Goal: Transaction & Acquisition: Purchase product/service

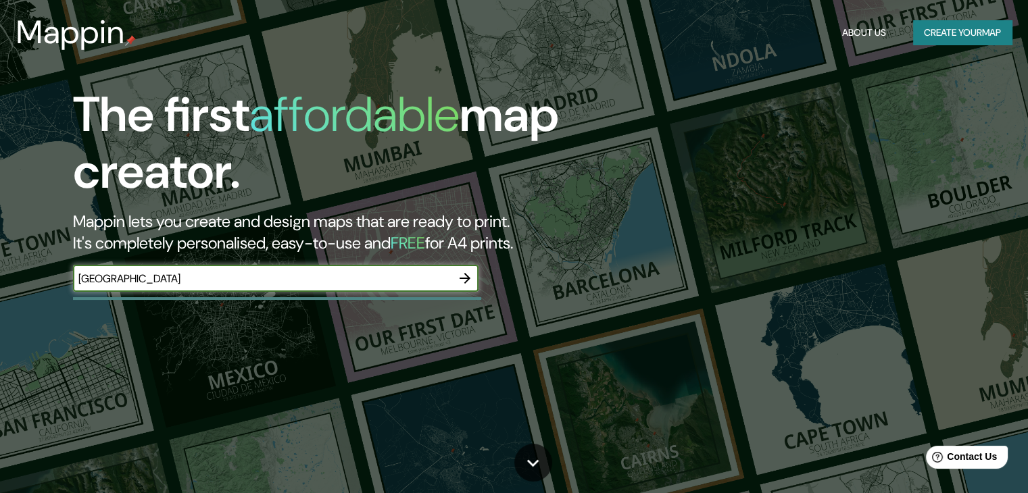
type input "rimini"
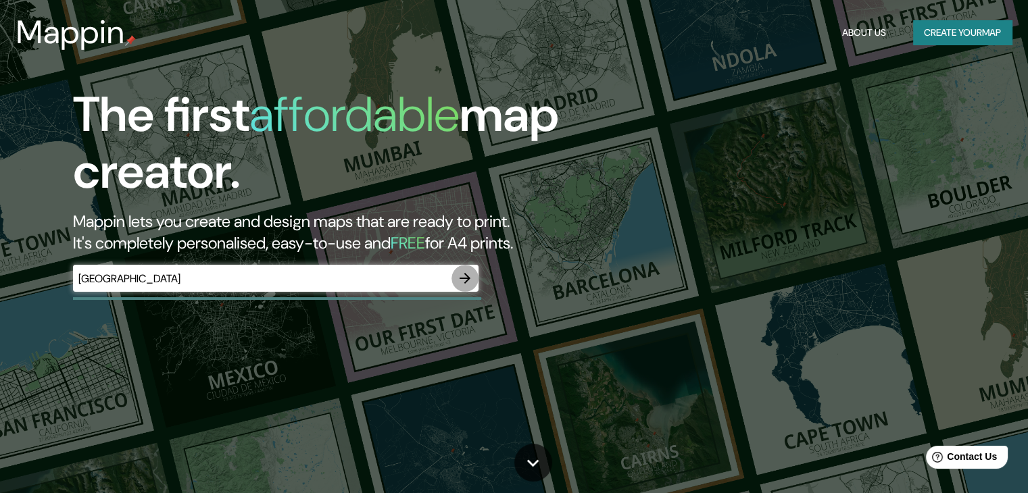
click at [459, 276] on icon "button" at bounding box center [465, 278] width 16 height 16
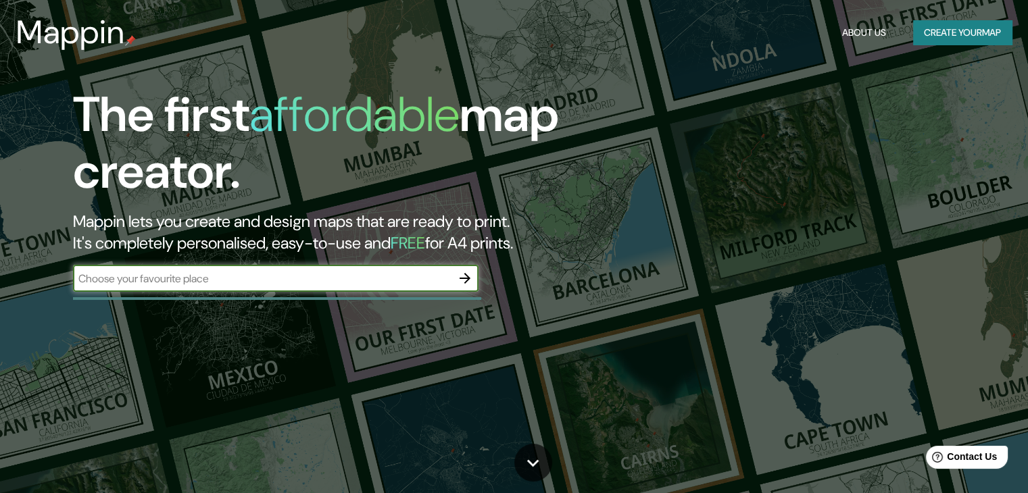
click at [127, 281] on input "text" at bounding box center [262, 279] width 378 height 16
type input "Rimini, italy"
click at [460, 274] on icon "button" at bounding box center [465, 278] width 16 height 16
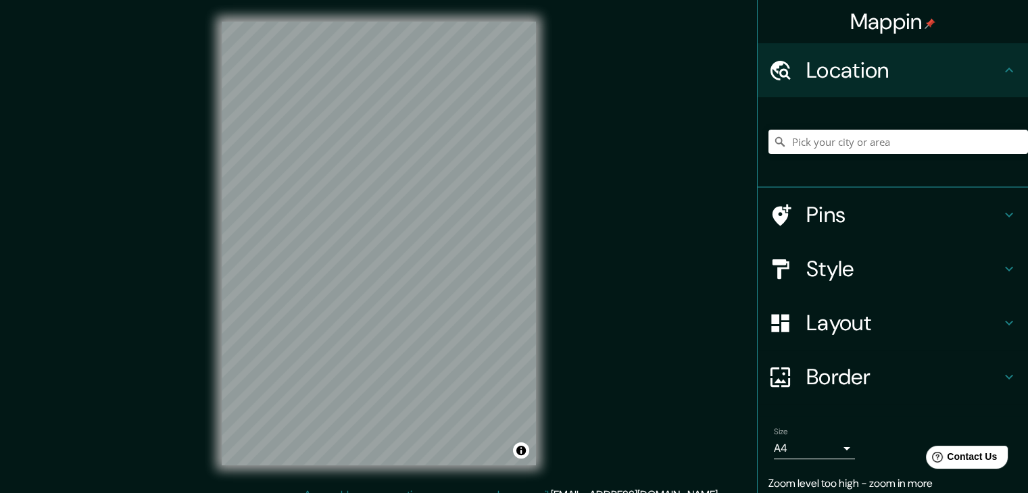
click at [772, 210] on icon at bounding box center [781, 215] width 19 height 22
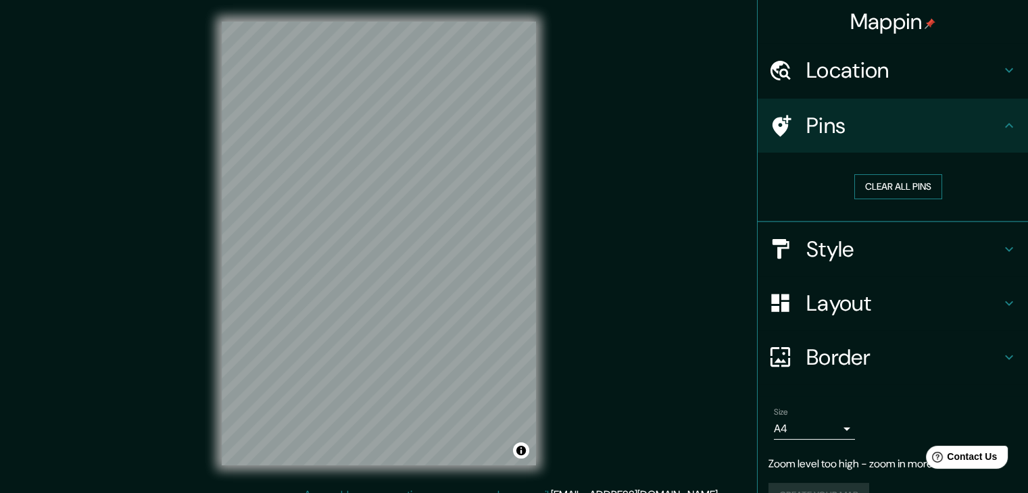
click at [868, 189] on button "Clear all pins" at bounding box center [898, 186] width 88 height 25
click at [918, 68] on h4 "Location" at bounding box center [903, 70] width 195 height 27
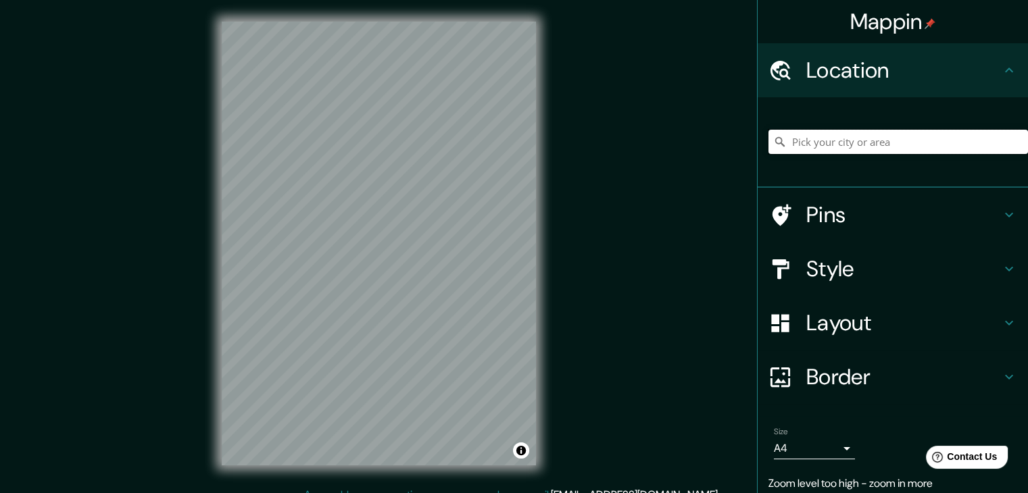
click at [840, 136] on input "Pick your city or area" at bounding box center [897, 142] width 259 height 24
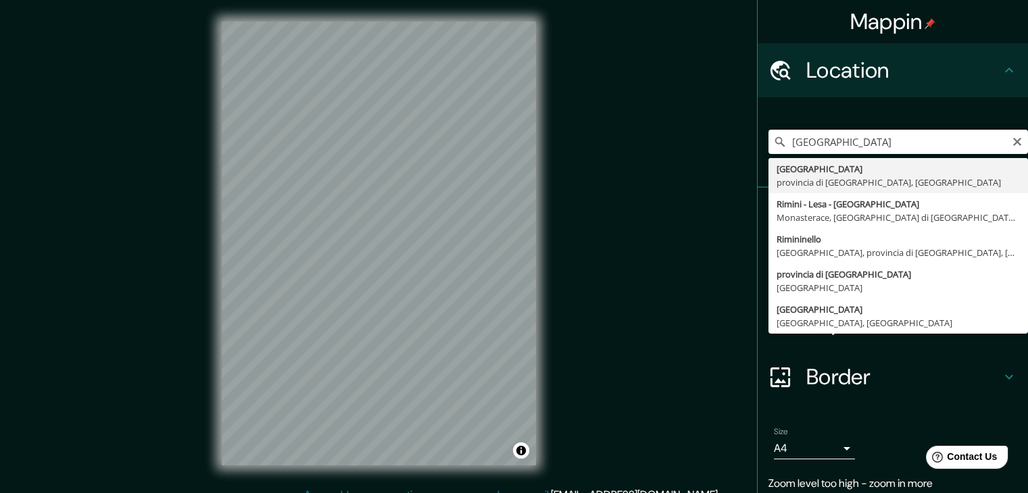
type input "Rimini, provincia di Rimini, Italia"
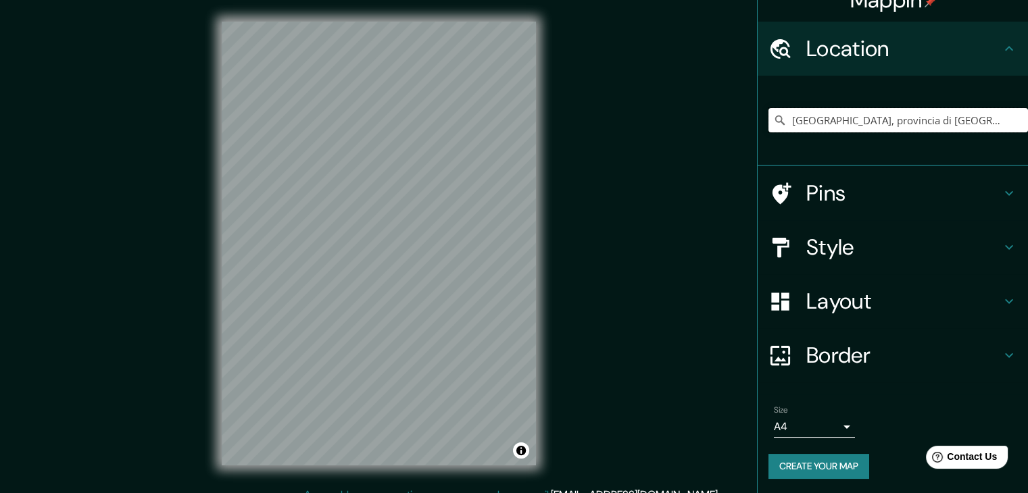
scroll to position [23, 0]
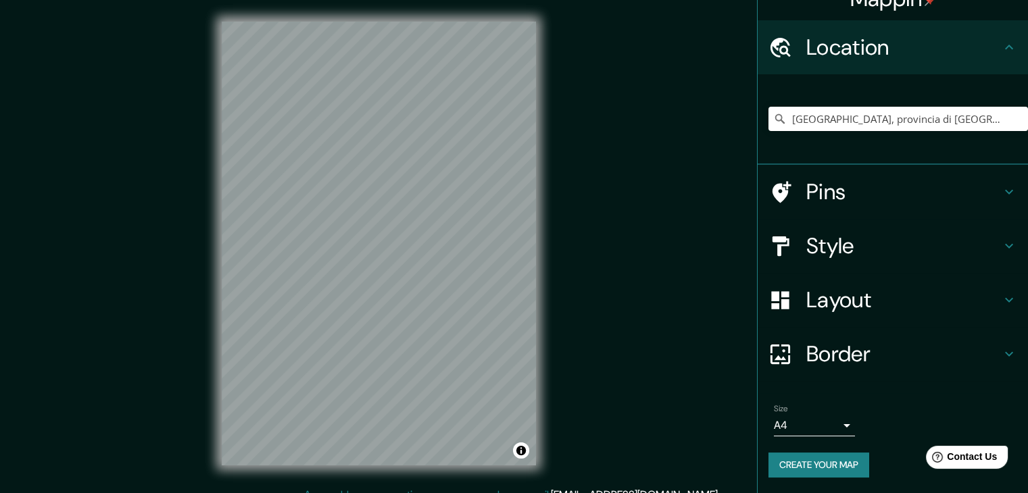
click at [808, 303] on h4 "Layout" at bounding box center [903, 299] width 195 height 27
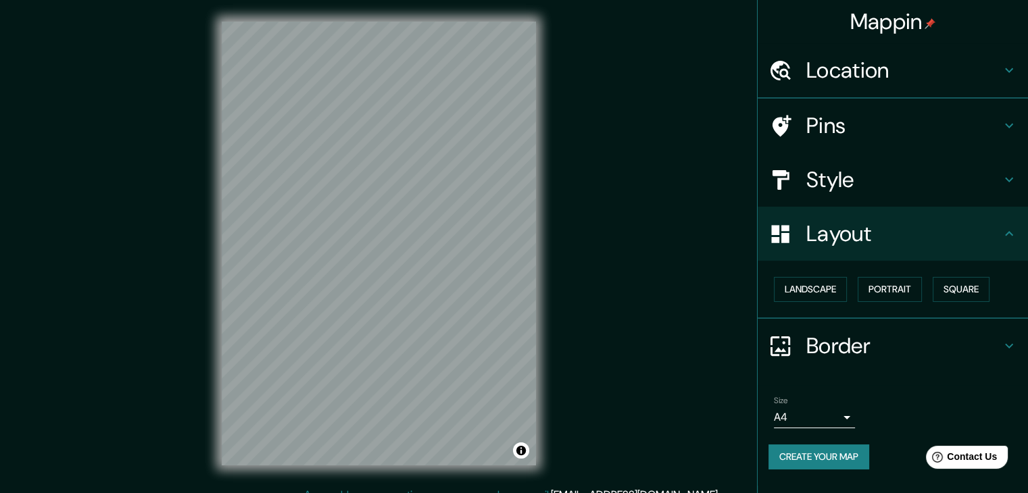
scroll to position [0, 0]
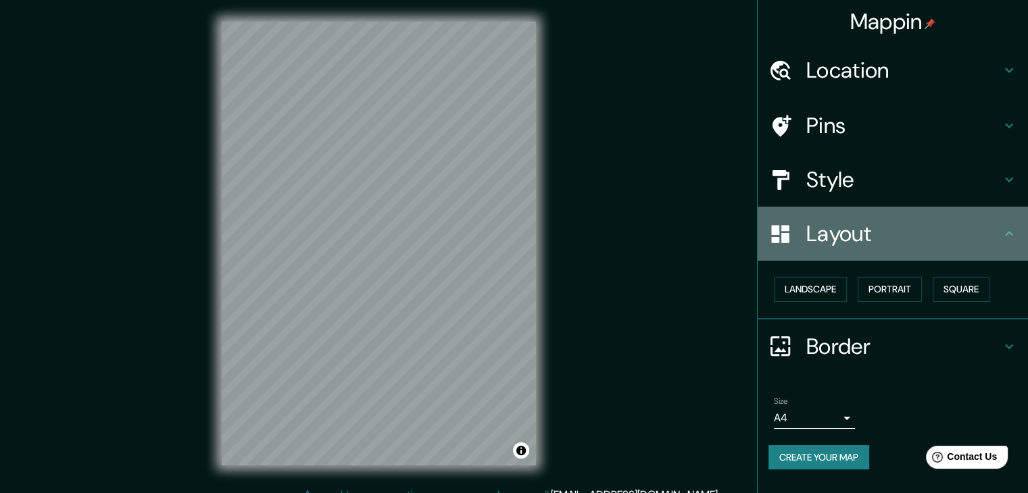
click at [861, 226] on h4 "Layout" at bounding box center [903, 233] width 195 height 27
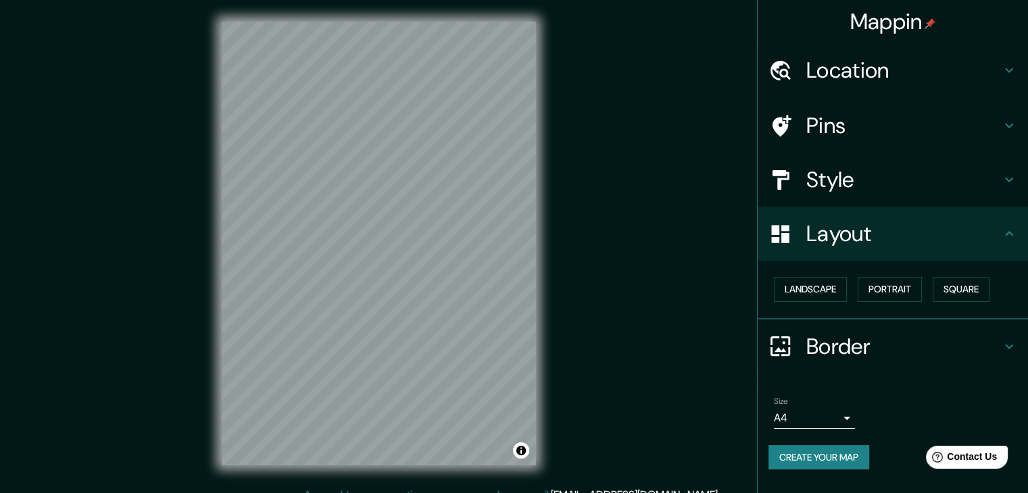
click at [825, 176] on h4 "Style" at bounding box center [903, 179] width 195 height 27
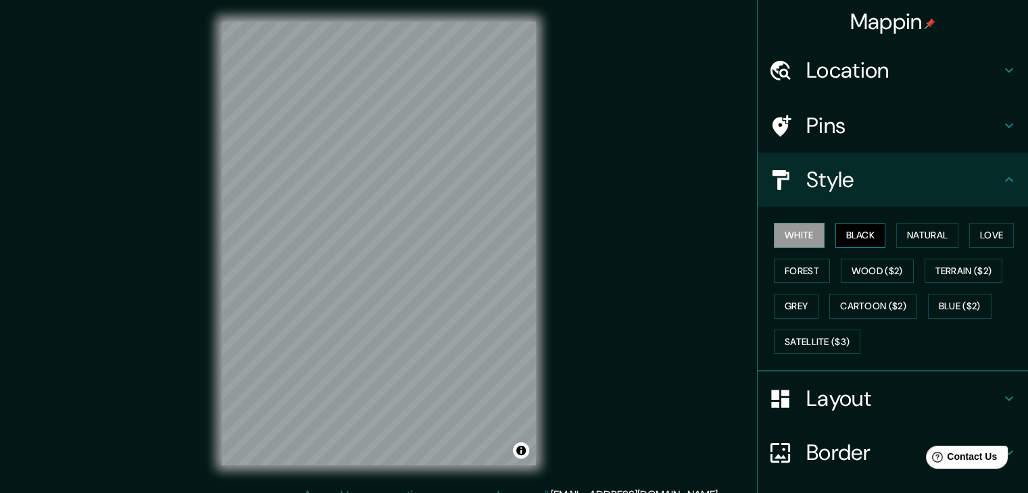
click at [844, 232] on button "Black" at bounding box center [860, 235] width 51 height 25
click at [909, 232] on button "Natural" at bounding box center [927, 235] width 62 height 25
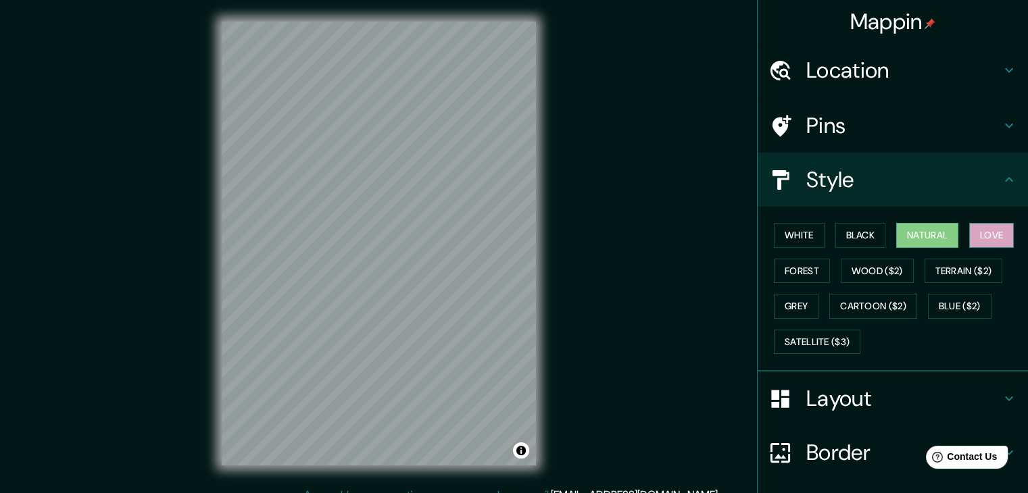
click at [977, 244] on button "Love" at bounding box center [991, 235] width 45 height 25
click at [790, 264] on button "Forest" at bounding box center [802, 271] width 56 height 25
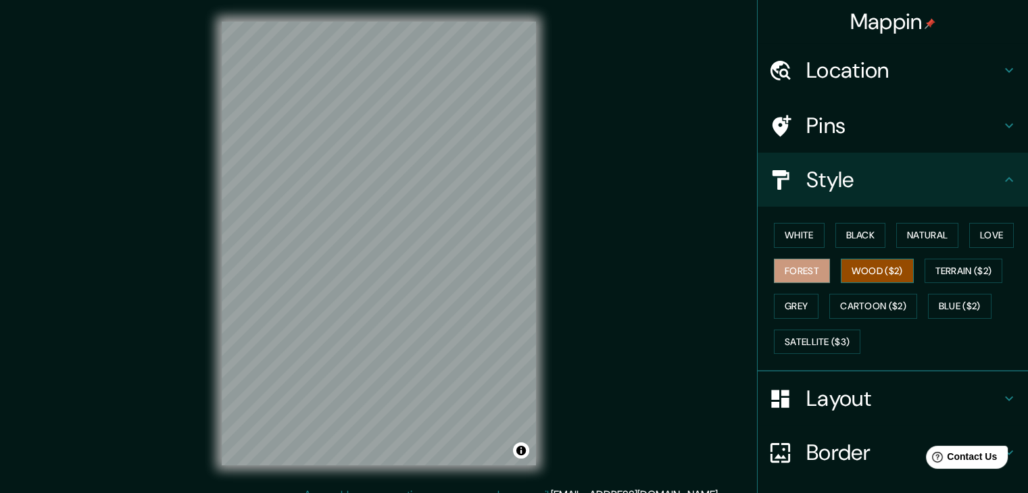
click at [873, 263] on button "Wood ($2)" at bounding box center [876, 271] width 73 height 25
click at [963, 274] on button "Terrain ($2)" at bounding box center [963, 271] width 78 height 25
click at [862, 274] on button "Wood ($2)" at bounding box center [876, 271] width 73 height 25
click at [790, 297] on button "Grey" at bounding box center [796, 306] width 45 height 25
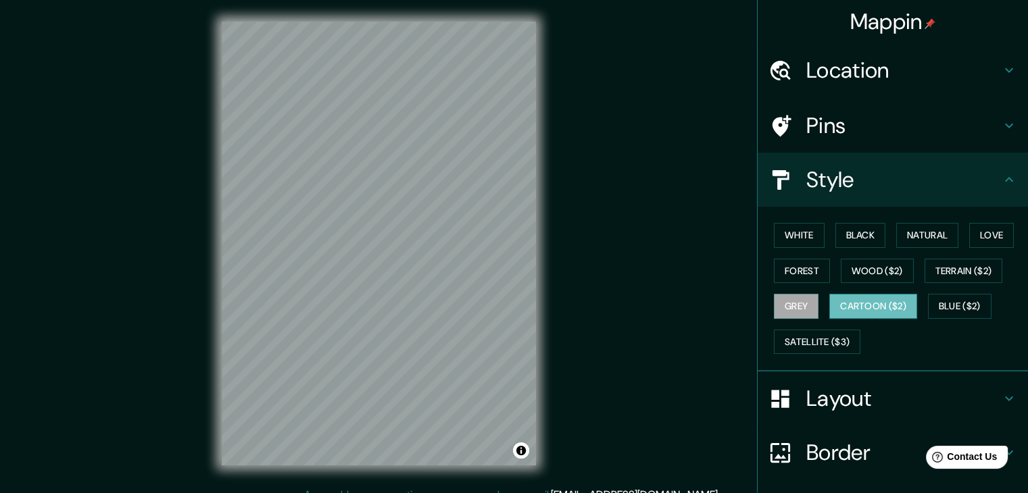
click at [901, 303] on button "Cartoon ($2)" at bounding box center [873, 306] width 88 height 25
click at [965, 303] on button "Blue ($2)" at bounding box center [960, 306] width 64 height 25
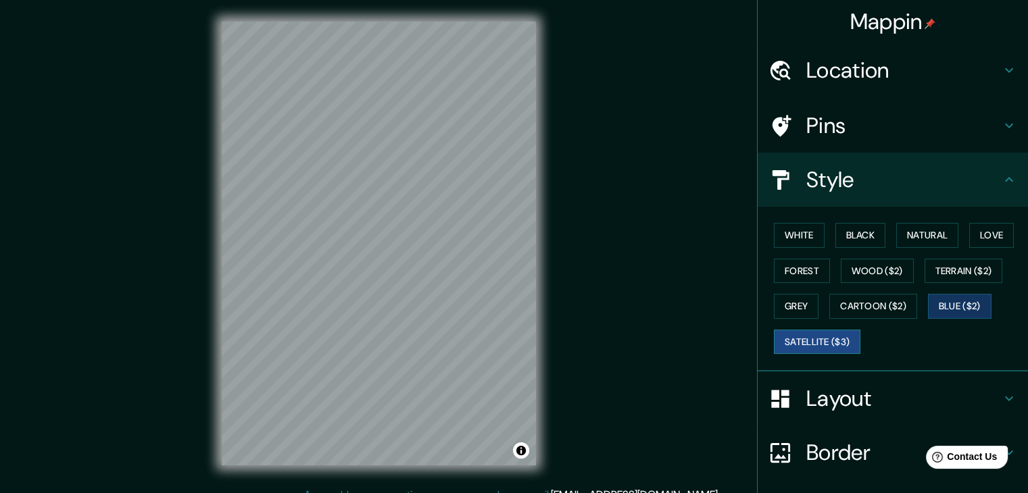
click at [828, 336] on button "Satellite ($3)" at bounding box center [817, 342] width 86 height 25
click at [784, 309] on button "Grey" at bounding box center [796, 306] width 45 height 25
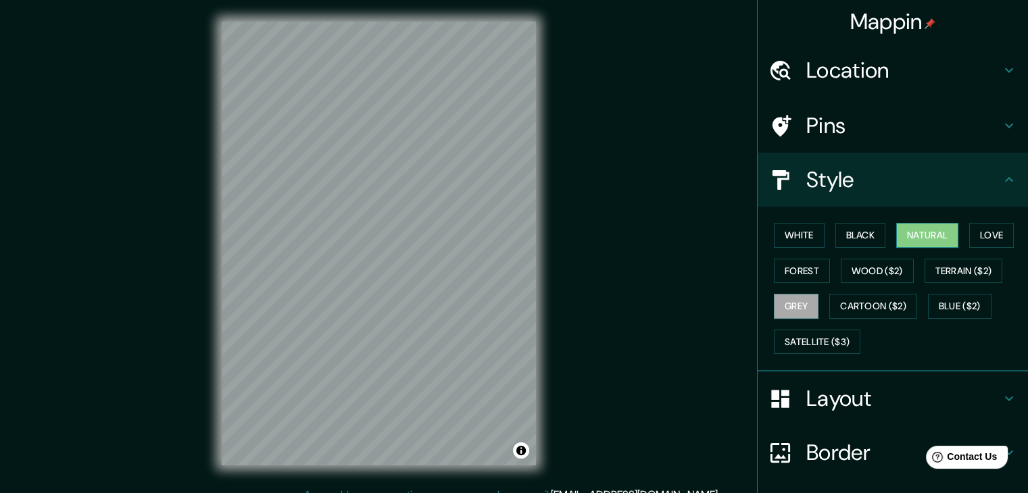
click at [929, 236] on button "Natural" at bounding box center [927, 235] width 62 height 25
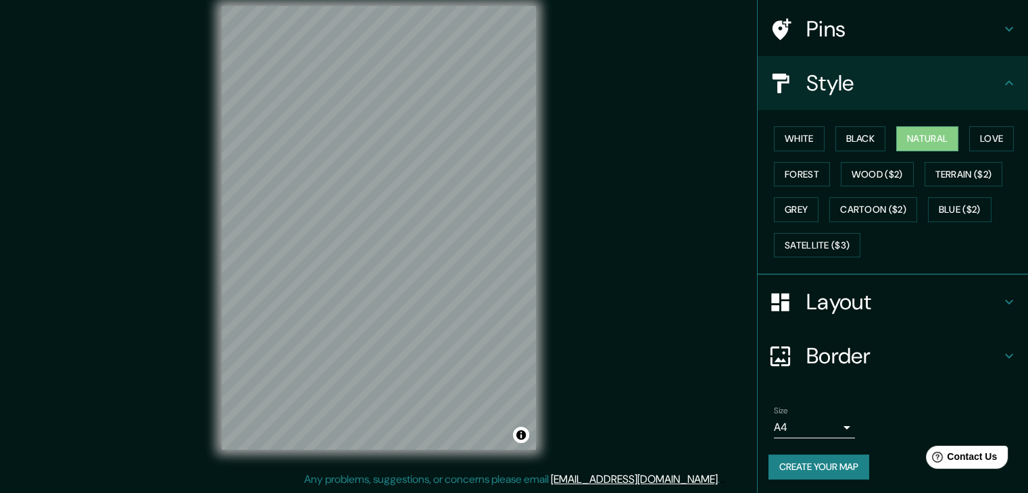
scroll to position [97, 0]
click at [833, 456] on button "Create your map" at bounding box center [818, 466] width 101 height 25
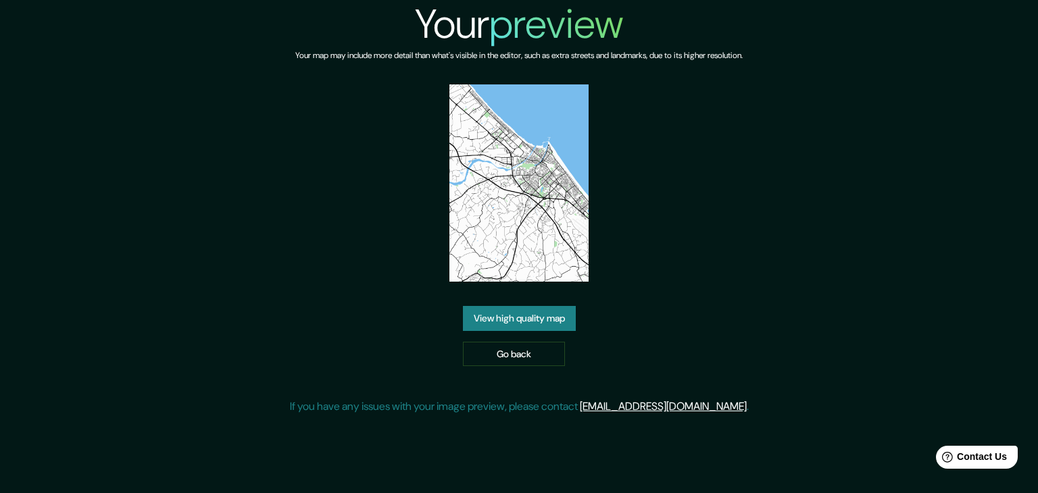
click at [553, 320] on link "View high quality map" at bounding box center [519, 318] width 113 height 25
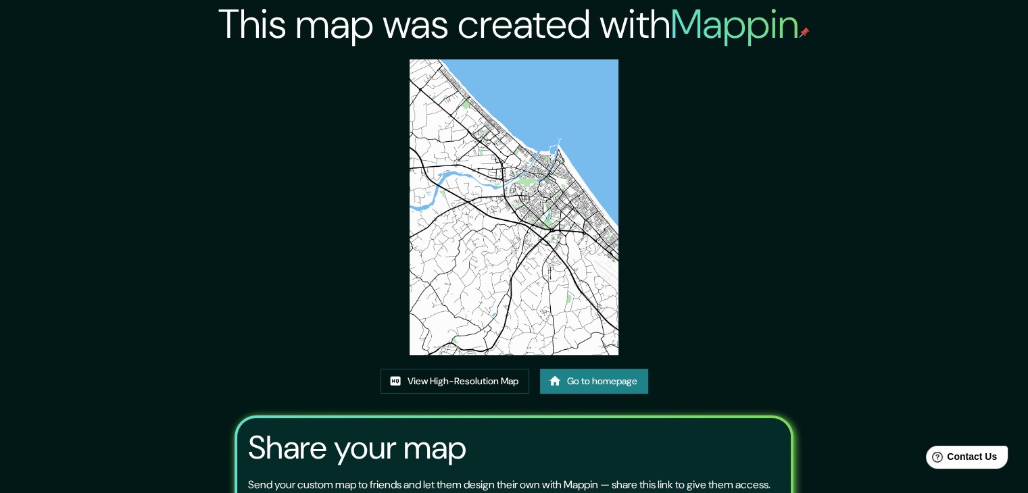
click at [557, 304] on img at bounding box center [513, 207] width 209 height 296
click at [592, 376] on link "Go to homepage" at bounding box center [594, 381] width 108 height 25
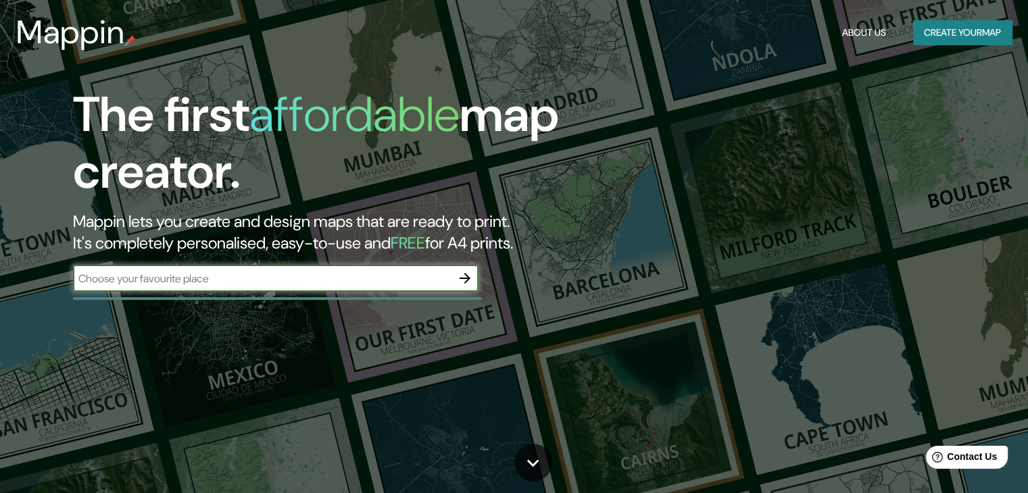
click at [341, 282] on input "text" at bounding box center [262, 279] width 378 height 16
type input "Rimini, italy"
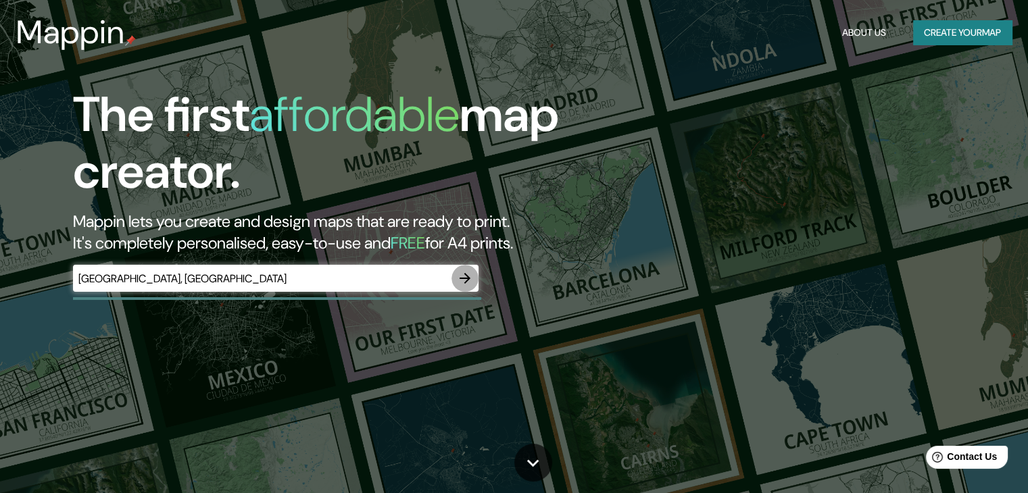
click at [466, 276] on icon "button" at bounding box center [464, 278] width 11 height 11
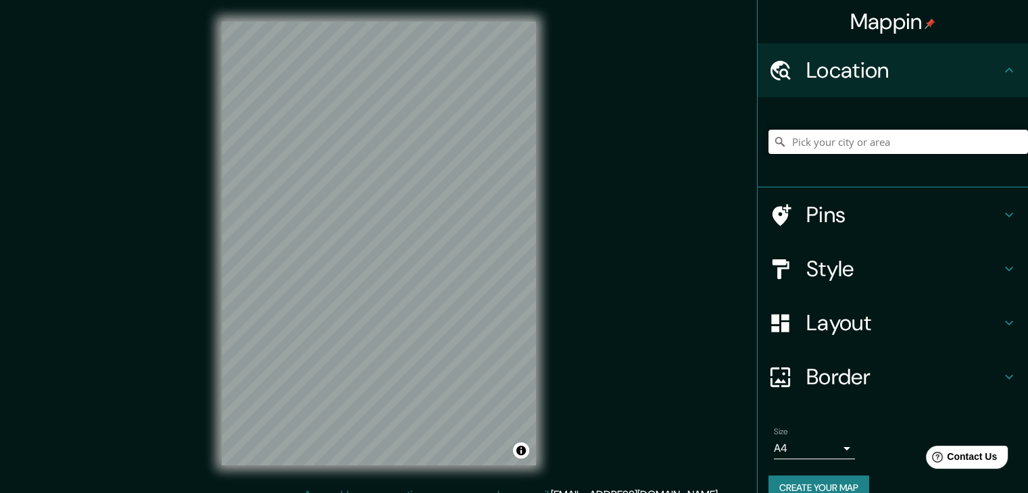
click at [812, 139] on input "Pick your city or area" at bounding box center [897, 142] width 259 height 24
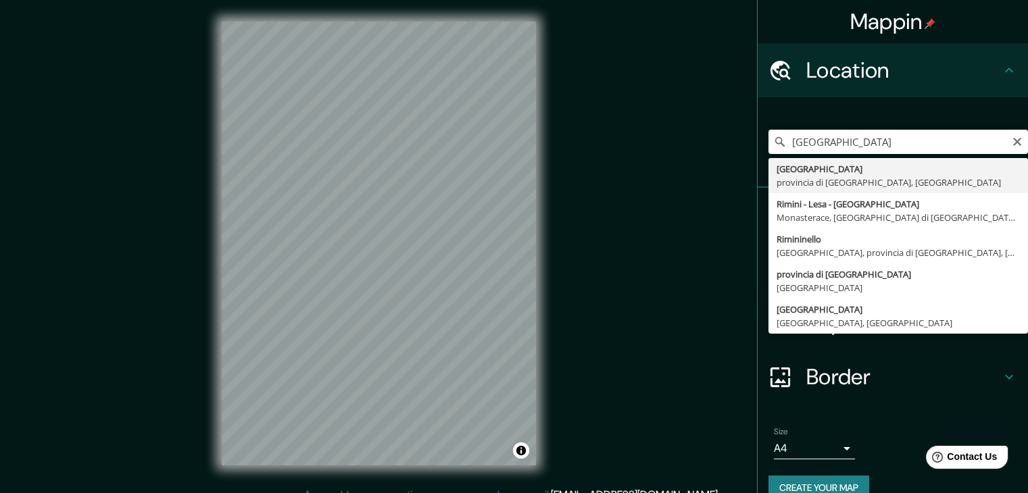
type input "Rimini, provincia di Rimini, Italia"
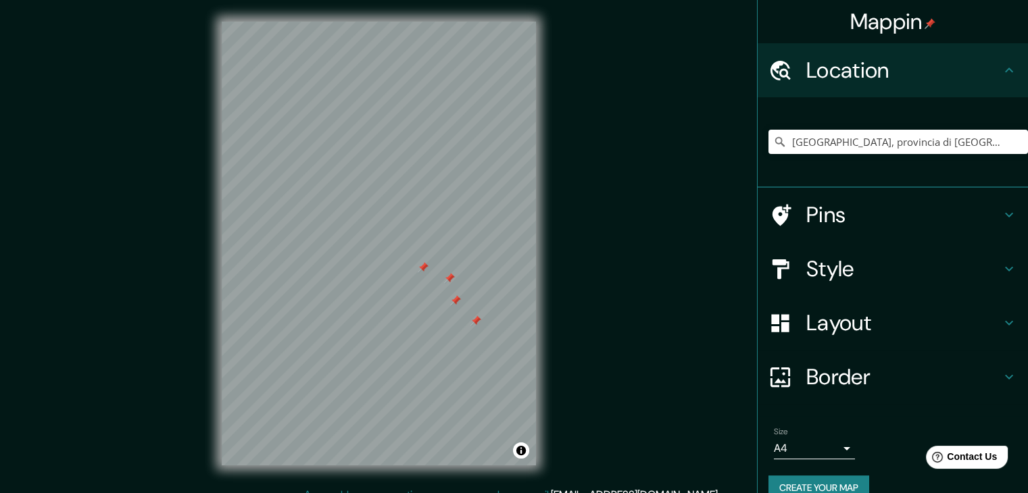
click at [859, 203] on h4 "Pins" at bounding box center [903, 214] width 195 height 27
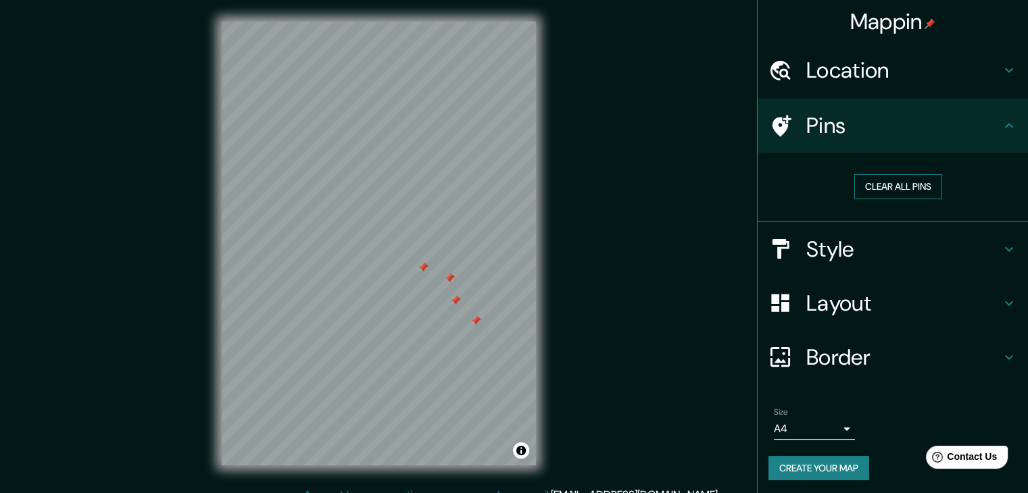
click at [881, 174] on button "Clear all pins" at bounding box center [898, 186] width 88 height 25
click at [815, 306] on h4 "Layout" at bounding box center [903, 303] width 195 height 27
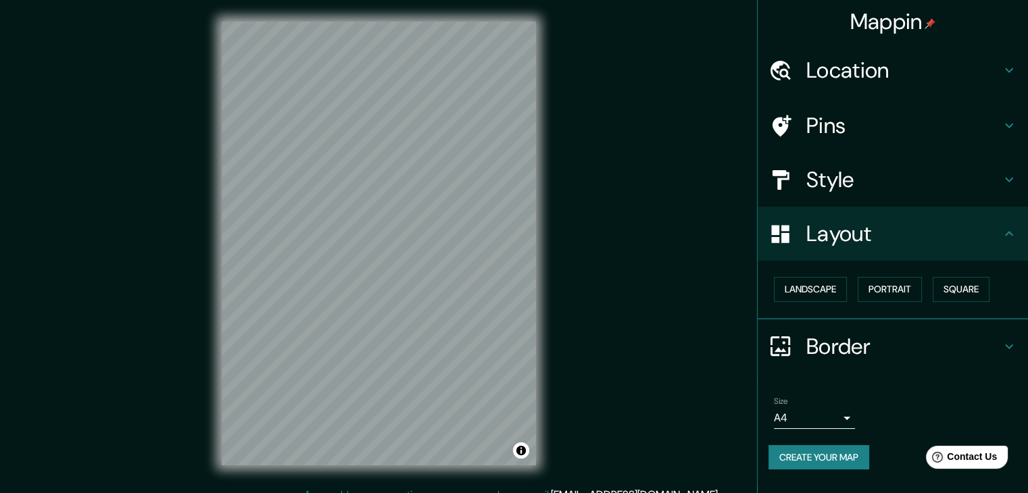
click at [824, 233] on h4 "Layout" at bounding box center [903, 233] width 195 height 27
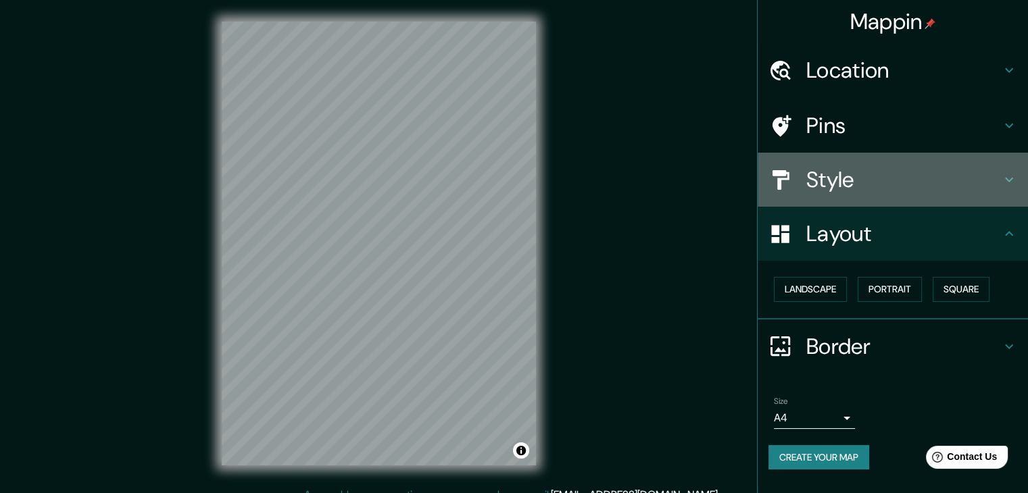
click at [818, 174] on h4 "Style" at bounding box center [903, 179] width 195 height 27
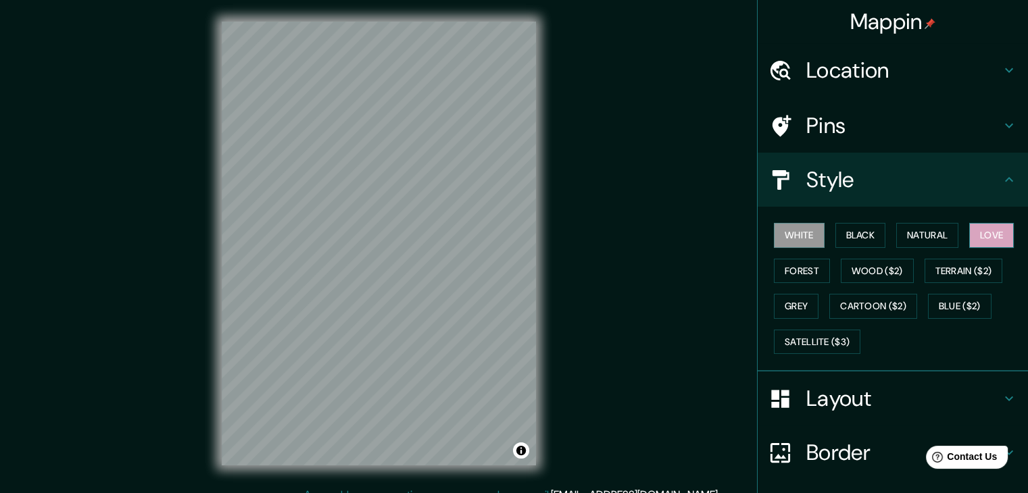
click at [981, 238] on button "Love" at bounding box center [991, 235] width 45 height 25
click at [935, 233] on button "Natural" at bounding box center [927, 235] width 62 height 25
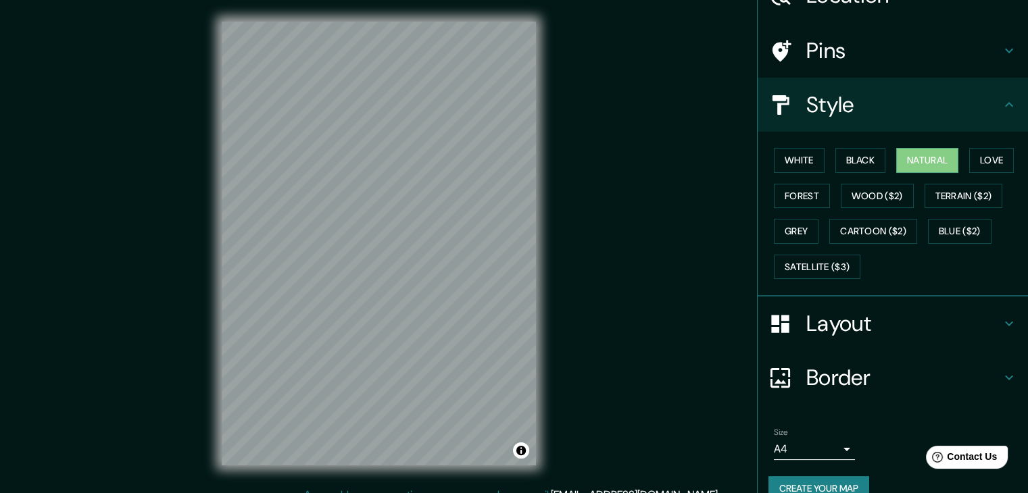
scroll to position [97, 0]
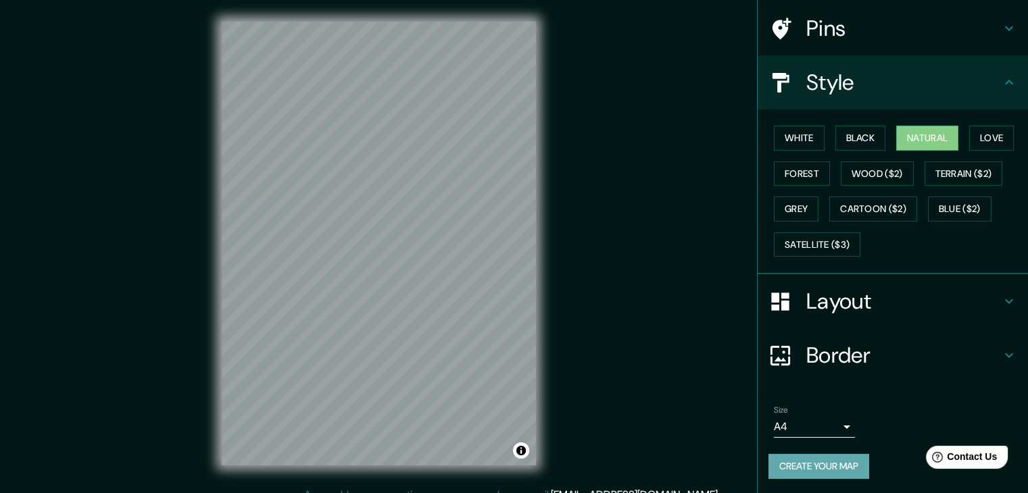
click at [805, 459] on button "Create your map" at bounding box center [818, 466] width 101 height 25
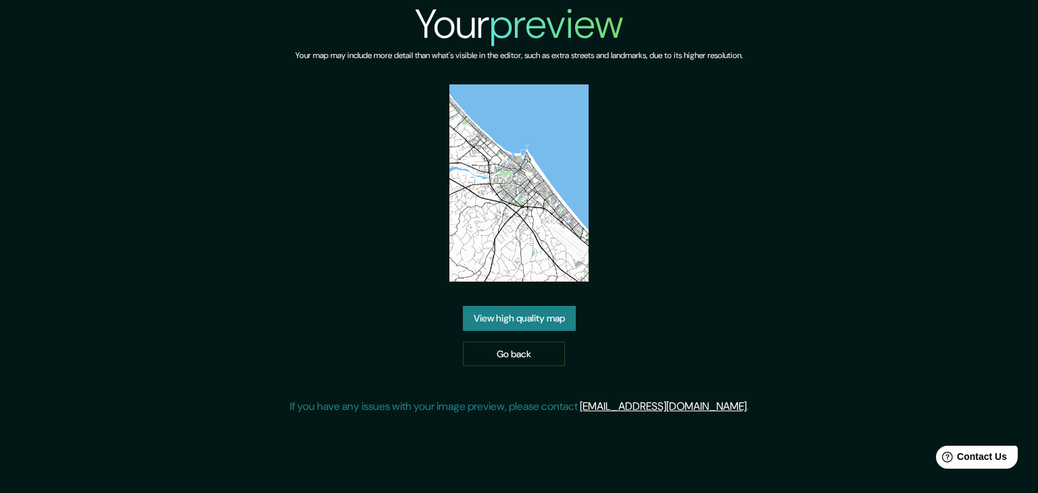
click at [894, 68] on div "Your preview Your map may include more detail than what's visible in the editor…" at bounding box center [519, 213] width 1038 height 426
click at [637, 336] on div "Your preview Your map may include more detail than what's visible in the editor…" at bounding box center [519, 213] width 459 height 426
